Goal: Check status

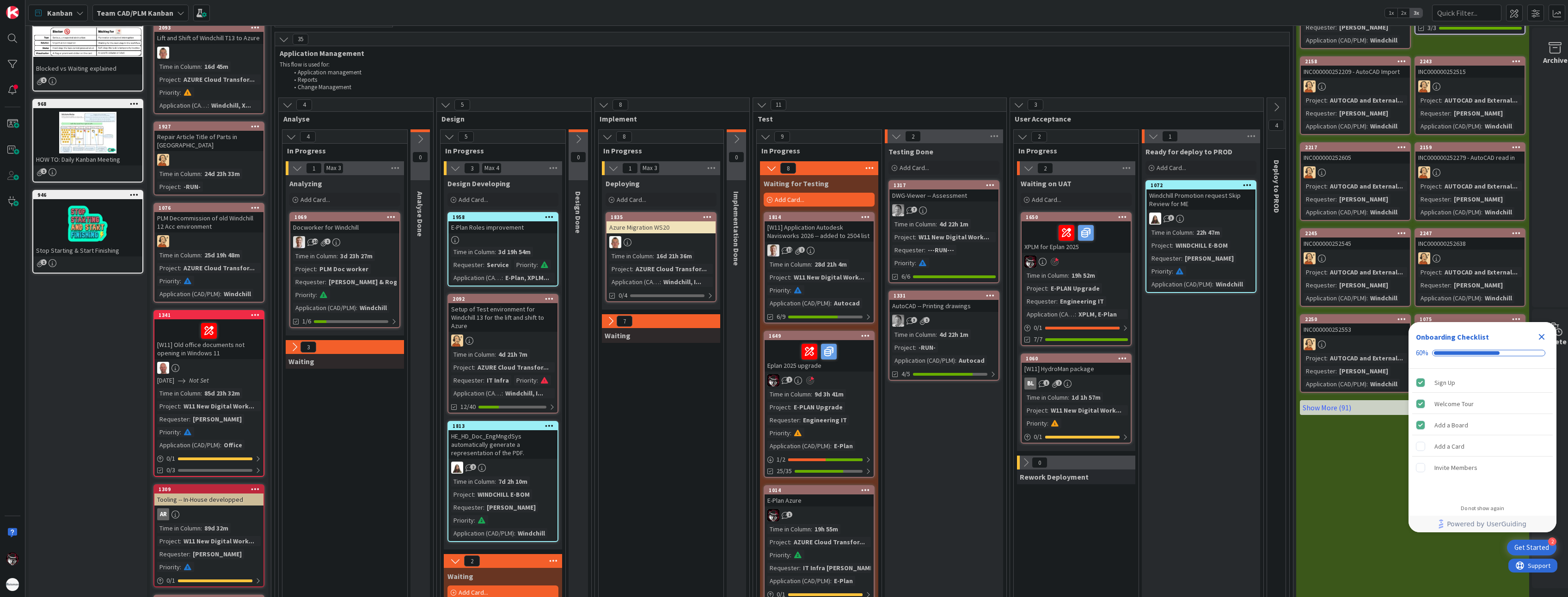
scroll to position [93, 0]
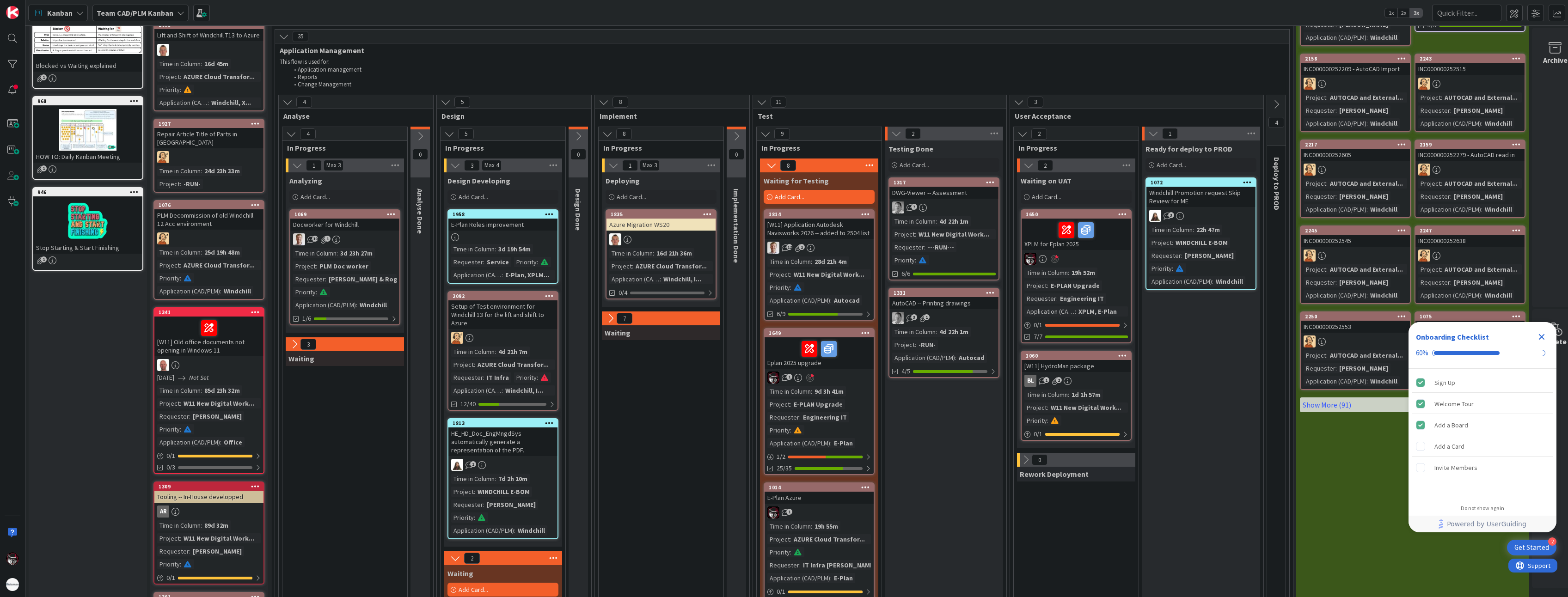
click at [813, 411] on div "Time in Column : 9d 3h 41m Project : E-PLAN Upgrade Requester : Engineering IT …" at bounding box center [819, 417] width 103 height 62
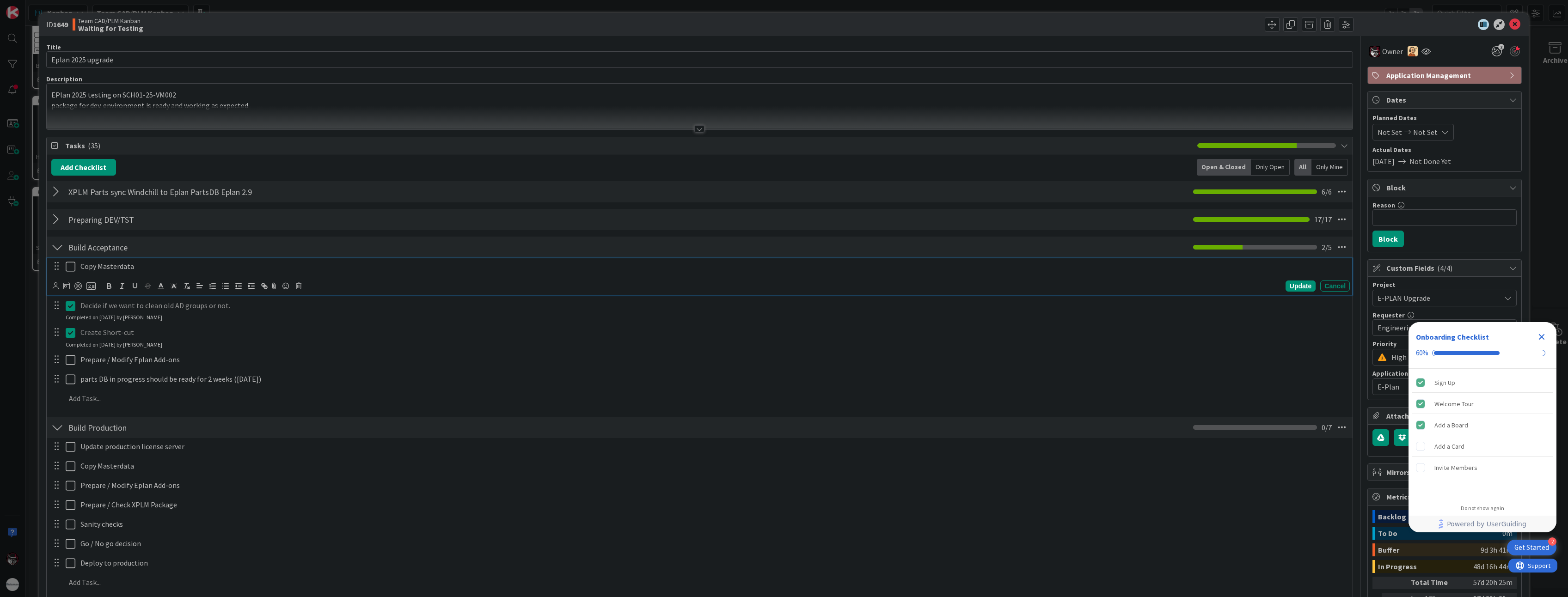
click at [71, 268] on icon at bounding box center [71, 267] width 10 height 11
click at [69, 353] on icon at bounding box center [71, 348] width 10 height 11
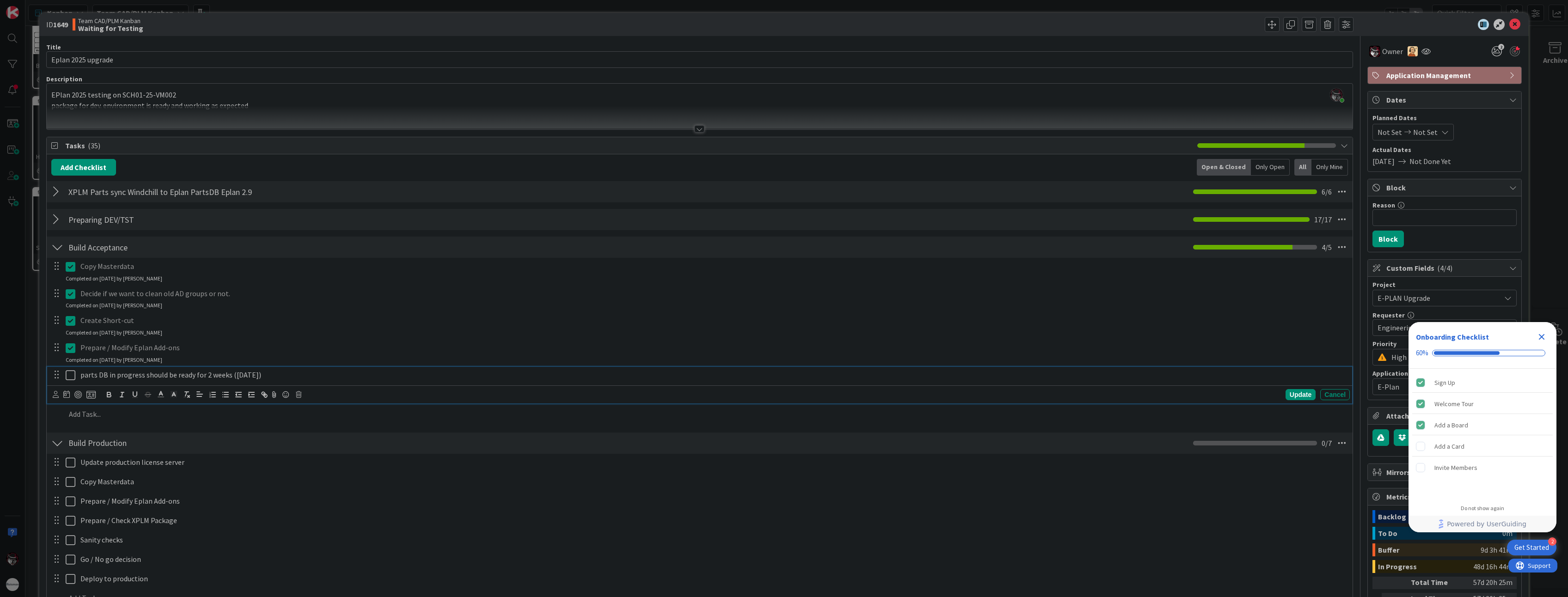
click at [283, 377] on p "parts DB in progress should be ready for 2 weeks ([DATE])" at bounding box center [713, 375] width 1265 height 10
click at [324, 339] on div "Copy Masterdata Update Cancel Completed on [DATE] by [PERSON_NAME] Decide if we…" at bounding box center [699, 342] width 1297 height 168
click at [83, 399] on p at bounding box center [706, 394] width 1281 height 10
click at [1510, 25] on icon at bounding box center [1515, 24] width 11 height 11
